Goal: Check status: Check status

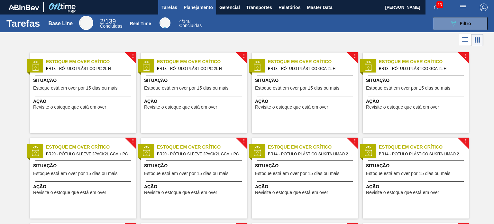
click at [207, 8] on span "Planejamento" at bounding box center [198, 8] width 29 height 8
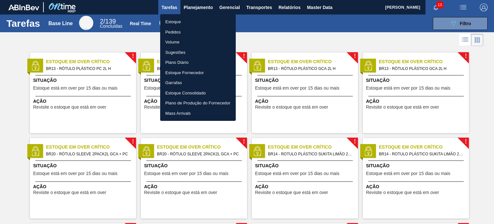
click at [204, 19] on li "Estoque" at bounding box center [198, 22] width 76 height 10
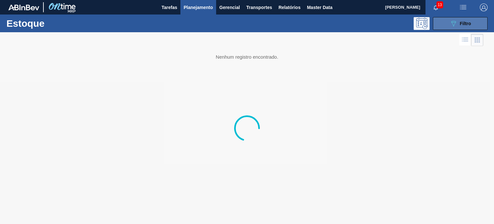
click at [445, 27] on button "089F7B8B-B2A5-4AFE-B5C0-19BA573D28AC Filtro" at bounding box center [460, 23] width 55 height 13
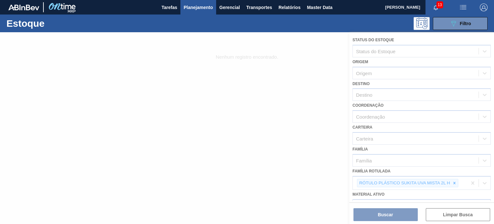
click at [454, 182] on div at bounding box center [247, 127] width 494 height 191
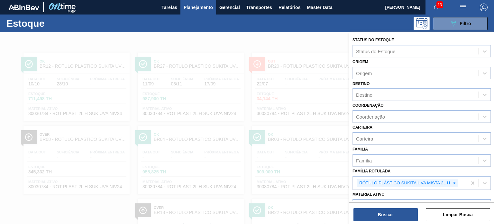
click at [454, 181] on icon at bounding box center [454, 183] width 5 height 5
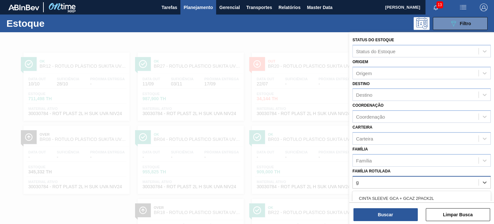
scroll to position [58, 0]
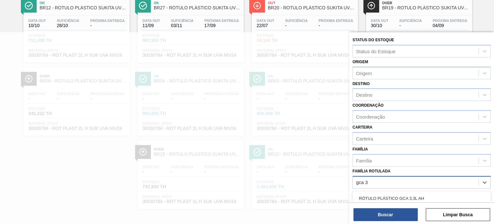
type Rotulada "gca 3l"
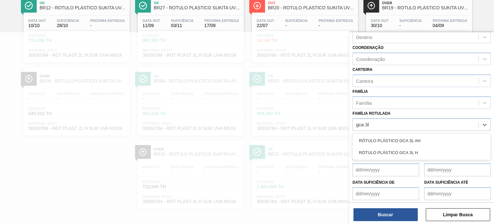
scroll to position [64, 0]
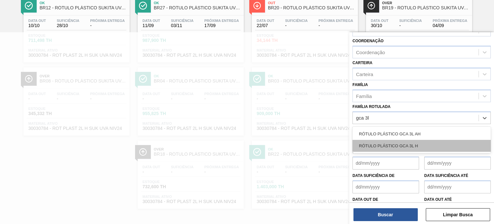
click at [425, 140] on div "RÓTULO PLÁSTICO GCA 3L H" at bounding box center [422, 146] width 138 height 12
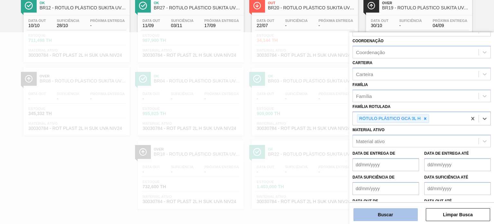
click at [412, 210] on button "Buscar" at bounding box center [386, 214] width 64 height 13
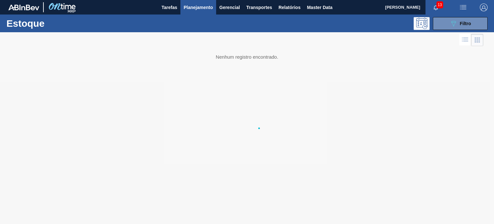
scroll to position [0, 0]
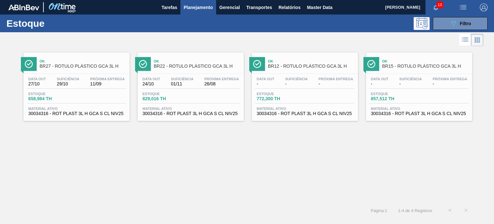
drag, startPoint x: 260, startPoint y: 89, endPoint x: 224, endPoint y: 79, distance: 37.1
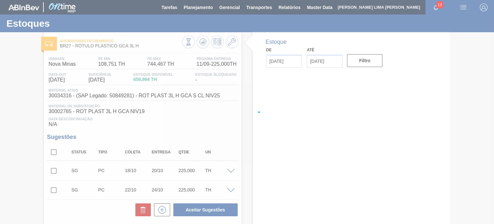
click at [200, 44] on div at bounding box center [247, 112] width 494 height 224
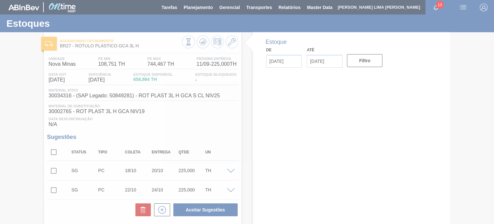
click at [200, 44] on div at bounding box center [247, 112] width 494 height 224
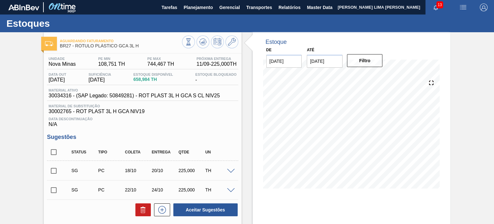
click at [192, 44] on icon at bounding box center [188, 41] width 7 height 7
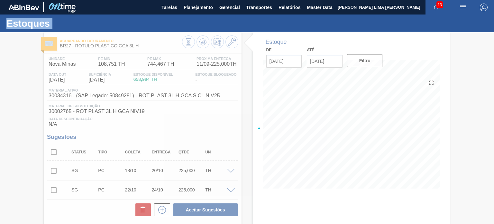
click at [200, 44] on div at bounding box center [247, 127] width 494 height 191
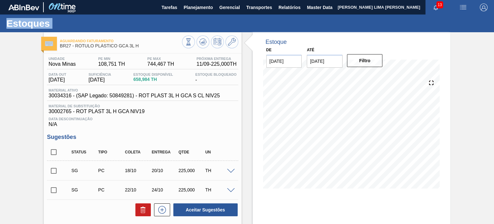
click at [196, 42] on div at bounding box center [210, 42] width 56 height 14
click at [183, 43] on button at bounding box center [188, 41] width 13 height 13
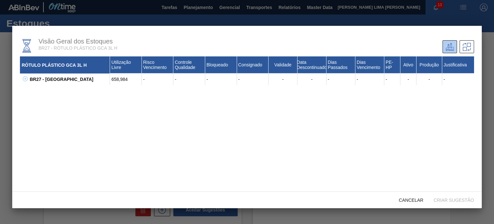
click at [23, 77] on icon at bounding box center [25, 78] width 5 height 5
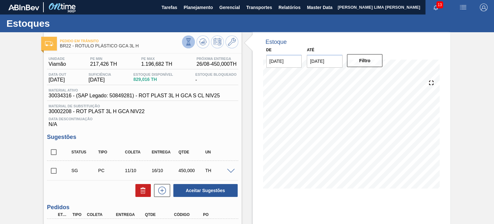
click at [187, 43] on icon at bounding box center [188, 41] width 7 height 7
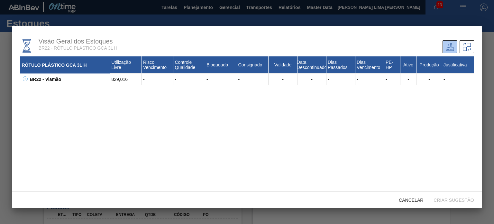
click at [26, 82] on button at bounding box center [24, 79] width 6 height 6
click at [24, 81] on icon at bounding box center [25, 78] width 5 height 5
click at [25, 82] on button at bounding box center [24, 79] width 6 height 6
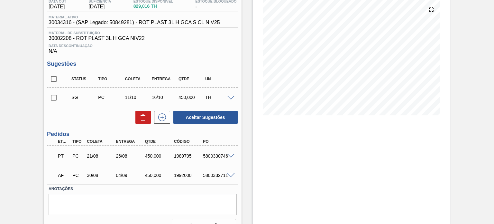
scroll to position [86, 0]
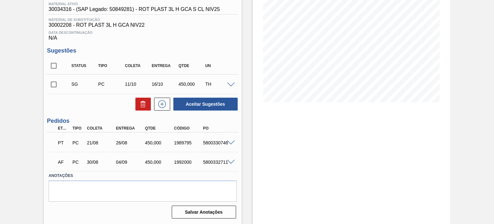
click at [184, 143] on div "1989795" at bounding box center [188, 142] width 32 height 5
copy div "1989795"
